Goal: Find specific page/section: Find specific page/section

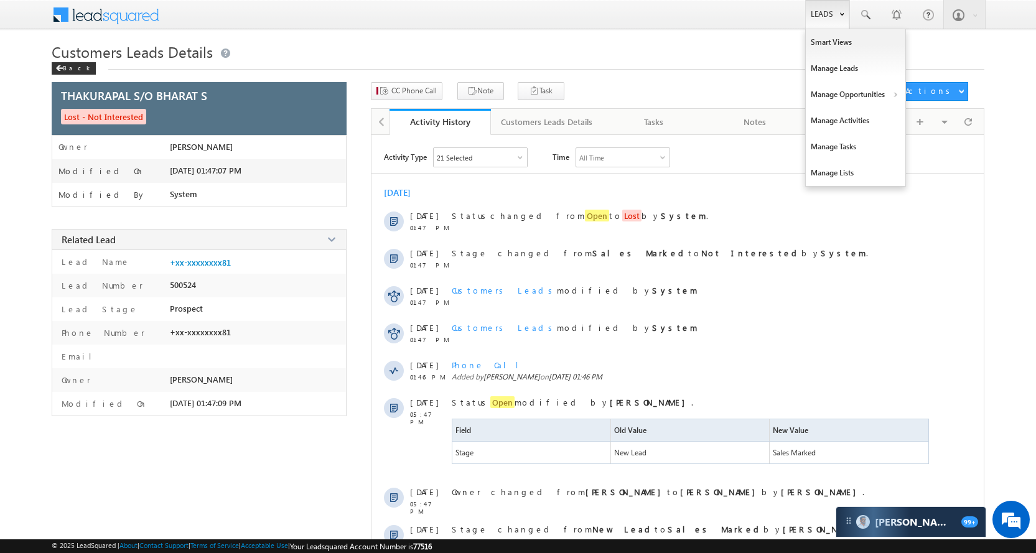
click at [812, 11] on link "Leads" at bounding box center [827, 14] width 44 height 29
click at [868, 95] on link "Manage Opportunities" at bounding box center [856, 94] width 100 height 26
click at [952, 126] on link "Customers Leads" at bounding box center [963, 121] width 114 height 26
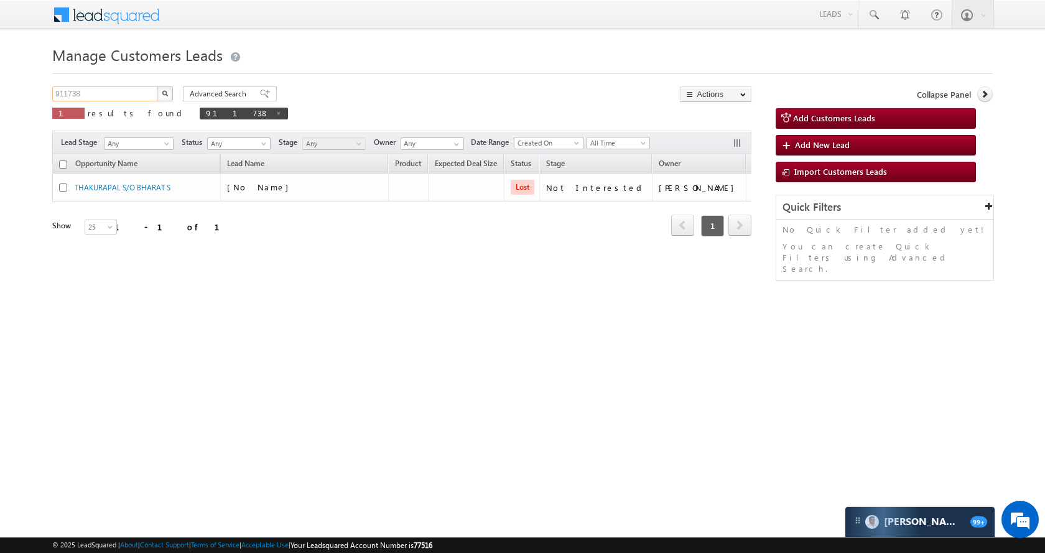
click at [131, 95] on input "911738" at bounding box center [105, 93] width 106 height 15
paste input "54440"
type input "954440"
click at [161, 91] on button "button" at bounding box center [165, 93] width 16 height 15
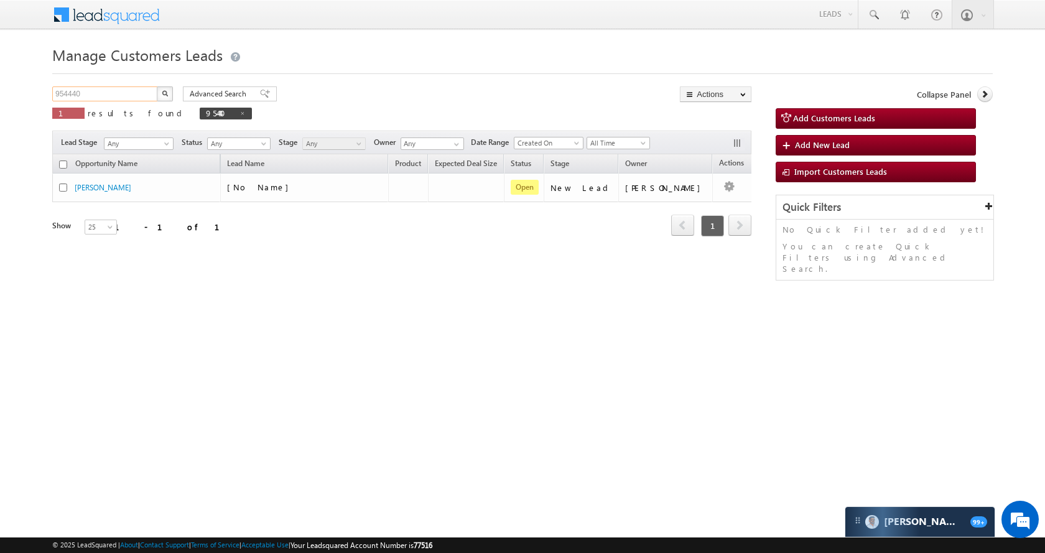
click at [139, 95] on input "954440" at bounding box center [105, 93] width 106 height 15
paste input "3599"
click at [165, 92] on img "button" at bounding box center [165, 93] width 6 height 6
click at [97, 103] on div "935990 X 1 results found 935990" at bounding box center [159, 103] width 214 height 35
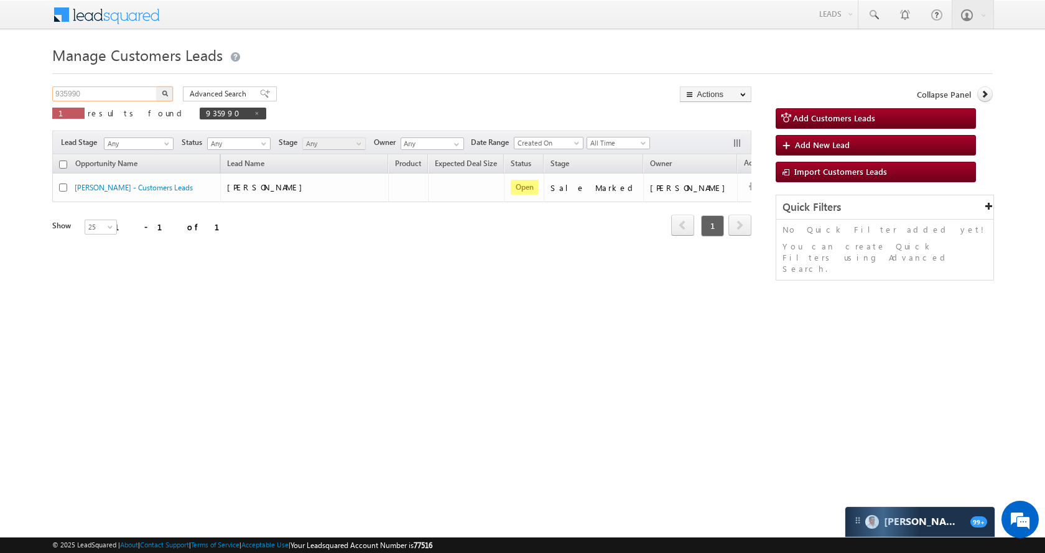
click at [97, 99] on input "935990" at bounding box center [105, 93] width 106 height 15
paste input "481"
type input "934810"
click at [174, 91] on div "Advanced Search Advanced search results" at bounding box center [225, 93] width 103 height 15
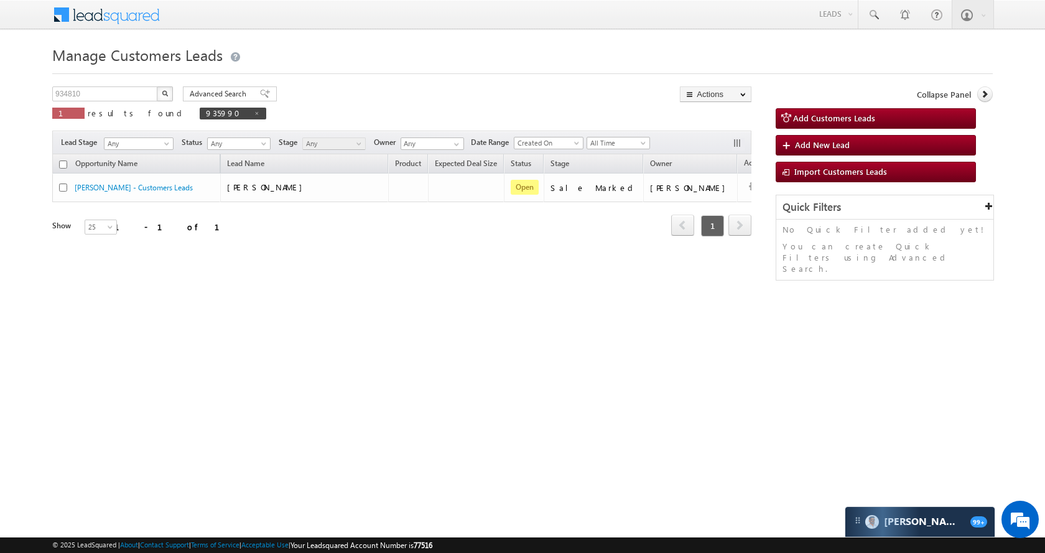
click at [170, 91] on button "button" at bounding box center [165, 93] width 16 height 15
